Goal: Find specific page/section: Find specific page/section

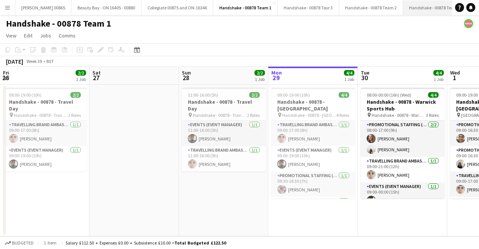
scroll to position [0, 179]
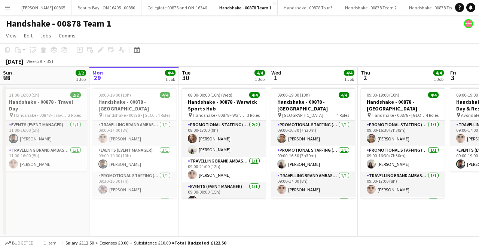
click at [7, 10] on app-icon "Menu" at bounding box center [7, 7] width 6 height 6
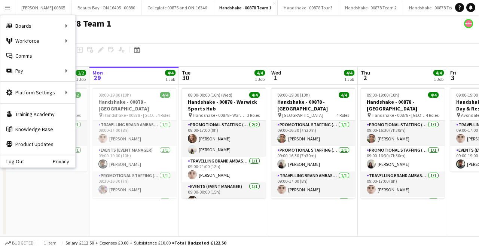
click at [282, 34] on app-page-menu "View Day view expanded Day view collapsed Month view Date picker Jump to [DATE]…" at bounding box center [239, 36] width 479 height 14
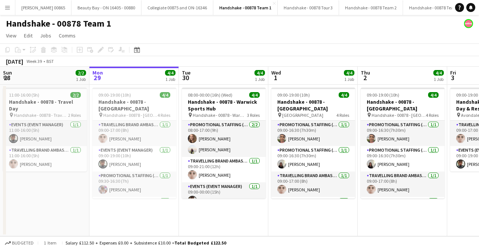
click at [11, 12] on button "Menu" at bounding box center [7, 7] width 15 height 15
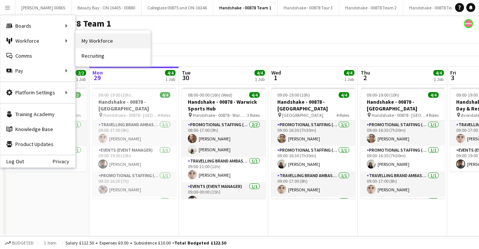
click at [100, 39] on link "My Workforce" at bounding box center [113, 40] width 75 height 15
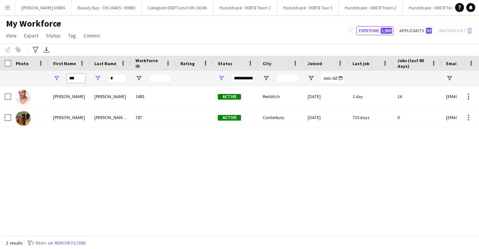
click at [69, 75] on input "***" at bounding box center [76, 78] width 19 height 9
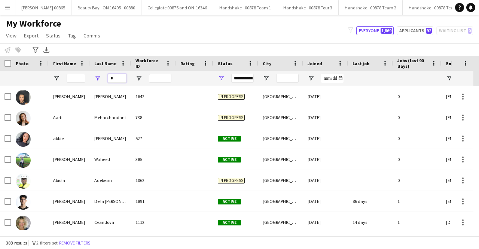
drag, startPoint x: 117, startPoint y: 78, endPoint x: 76, endPoint y: 78, distance: 40.5
click at [76, 78] on div "*" at bounding box center [406, 78] width 812 height 15
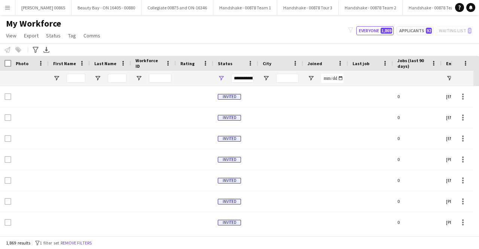
click at [3, 14] on button "Menu" at bounding box center [7, 7] width 15 height 15
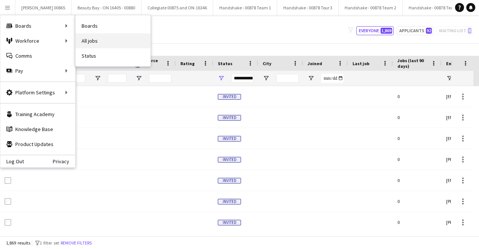
click at [95, 36] on link "All jobs" at bounding box center [113, 40] width 75 height 15
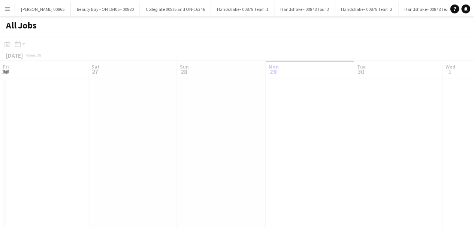
scroll to position [0, 179]
